Goal: Task Accomplishment & Management: Use online tool/utility

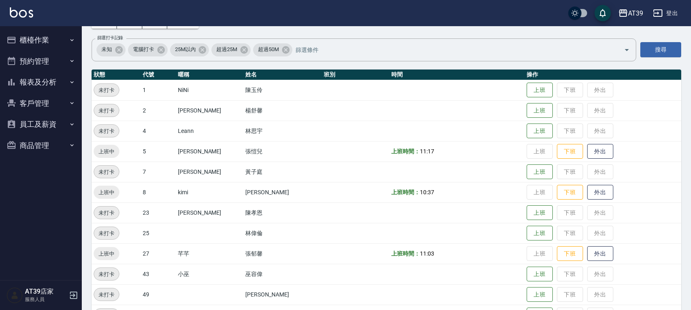
scroll to position [56, 0]
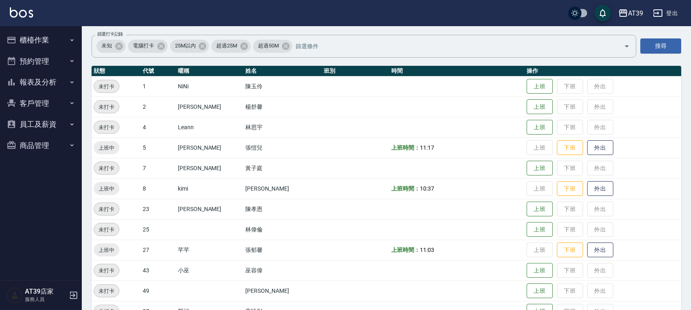
drag, startPoint x: 333, startPoint y: 228, endPoint x: 333, endPoint y: 238, distance: 10.2
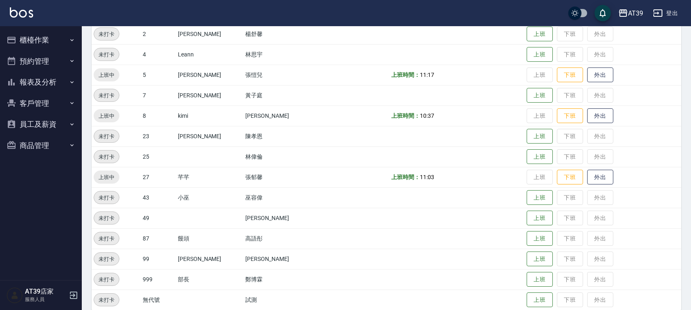
drag, startPoint x: 313, startPoint y: 222, endPoint x: 318, endPoint y: 261, distance: 39.2
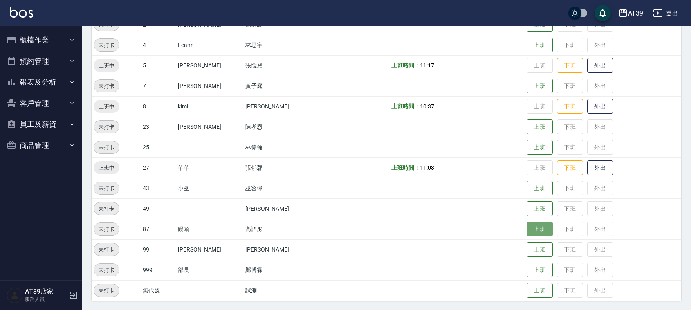
click at [540, 227] on button "上班" at bounding box center [540, 229] width 26 height 14
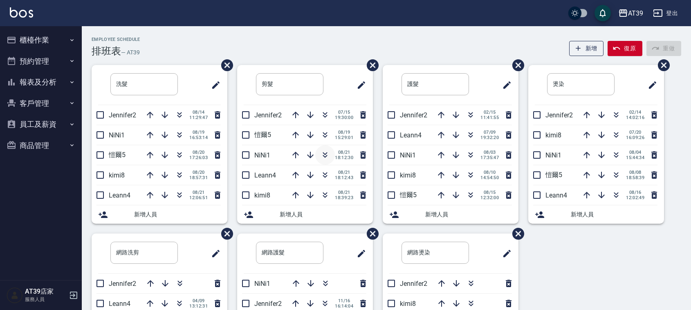
click at [324, 155] on icon "button" at bounding box center [325, 155] width 10 height 10
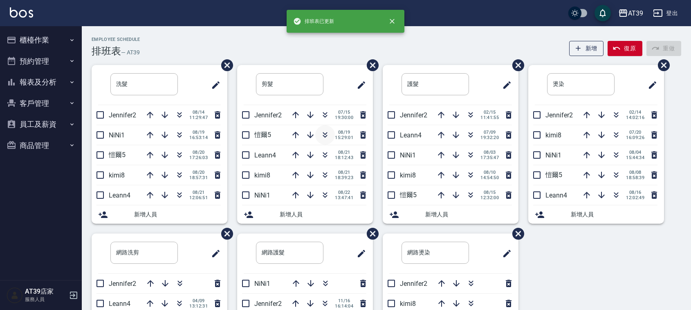
click at [322, 134] on icon "button" at bounding box center [325, 135] width 10 height 10
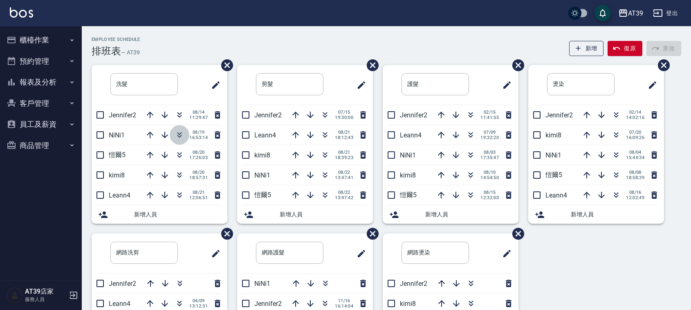
click at [175, 135] on icon "button" at bounding box center [180, 135] width 10 height 10
click at [179, 136] on icon "button" at bounding box center [180, 135] width 10 height 10
